Goal: Task Accomplishment & Management: Use online tool/utility

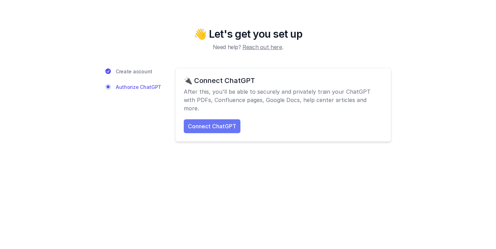
click at [220, 119] on link "Connect ChatGPT" at bounding box center [212, 126] width 57 height 14
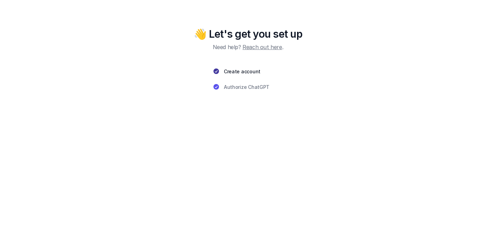
click at [248, 72] on span "Create account" at bounding box center [242, 71] width 37 height 7
click at [244, 85] on span "Authorize ChatGPT" at bounding box center [247, 86] width 46 height 7
click at [268, 48] on link "Reach out here" at bounding box center [262, 47] width 39 height 7
click at [243, 87] on span "Authorize ChatGPT" at bounding box center [247, 86] width 46 height 7
click at [220, 84] on icon "Progress" at bounding box center [216, 86] width 7 height 7
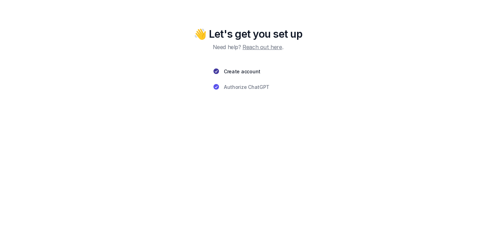
click at [227, 70] on span "Create account" at bounding box center [242, 71] width 37 height 7
click at [259, 46] on link "Reach out here" at bounding box center [262, 47] width 39 height 7
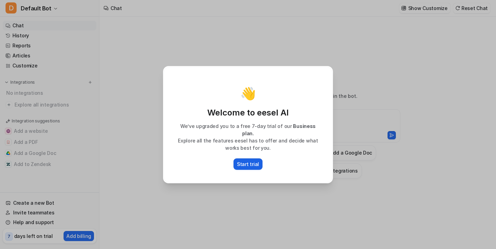
type textarea "**********"
click at [231, 185] on div "👋 Welcome to eesel AI We’ve upgraded you to a free 7-day trial of our Business …" at bounding box center [248, 124] width 181 height 249
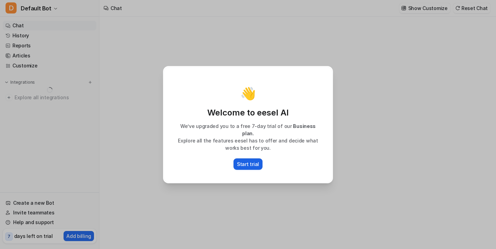
type textarea "**********"
